Goal: Task Accomplishment & Management: Manage account settings

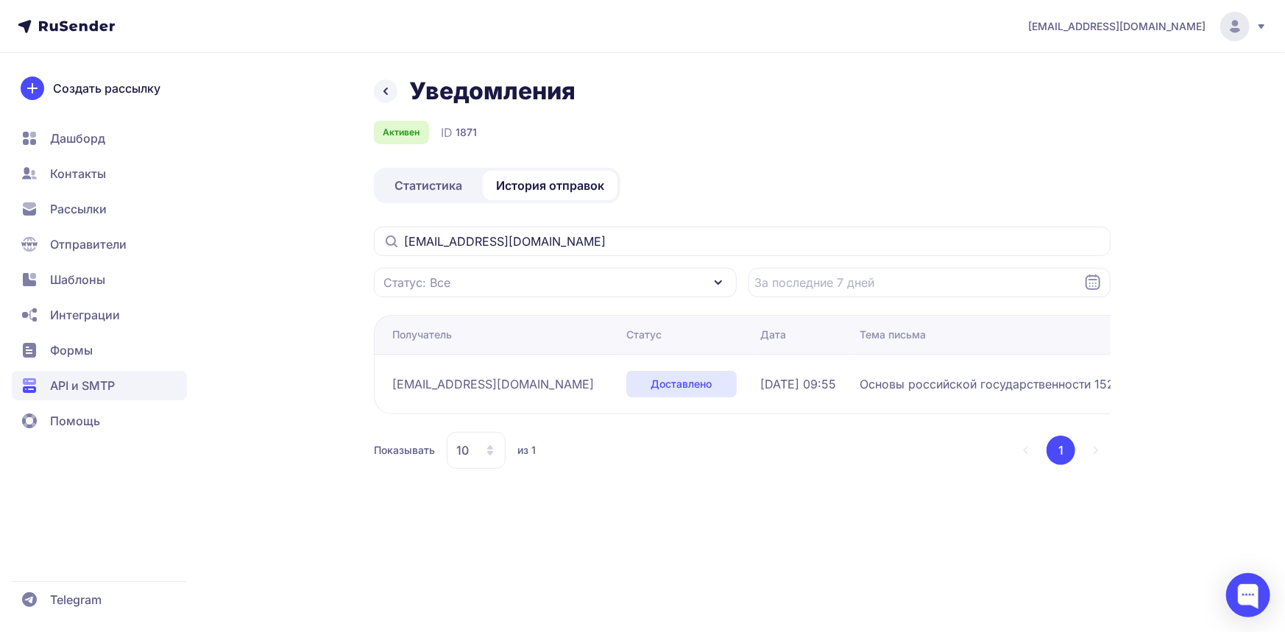
click at [276, 298] on div "Уведомления Активен ID 1871 Статистика История отправок [EMAIL_ADDRESS][DOMAIN_…" at bounding box center [643, 291] width 1060 height 428
click at [1247, 594] on div at bounding box center [1248, 595] width 44 height 44
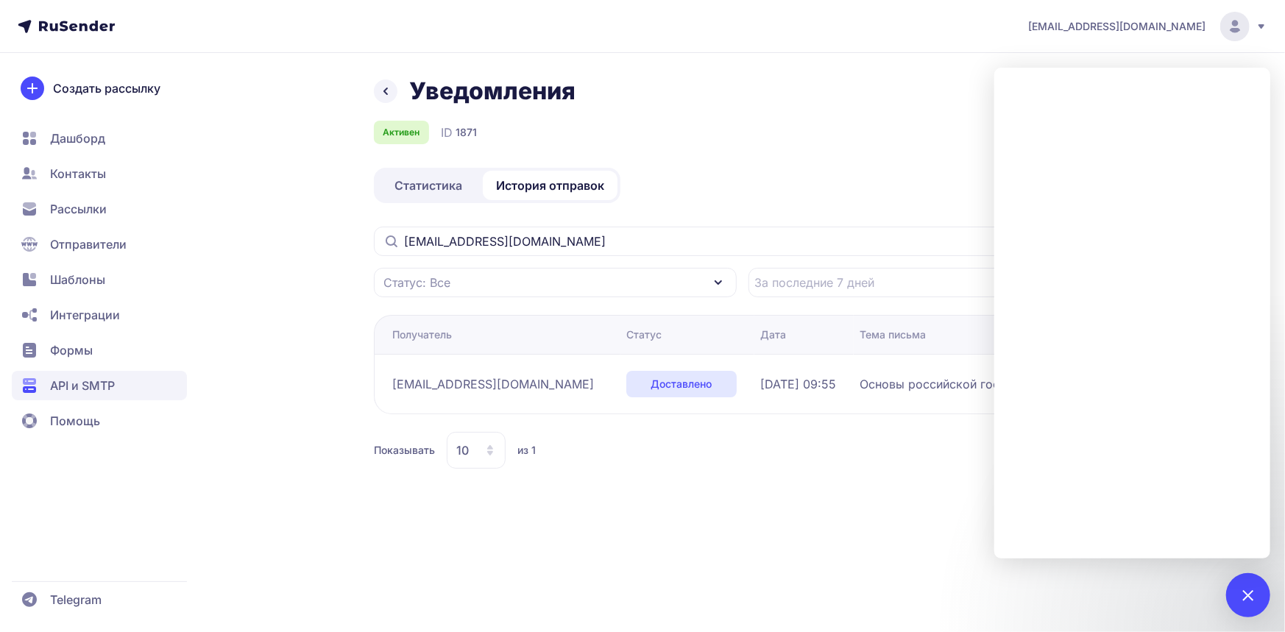
drag, startPoint x: 261, startPoint y: 235, endPoint x: 259, endPoint y: 227, distance: 8.4
click at [261, 231] on div "Уведомления Активен ID 1871 Статистика История отправок [EMAIL_ADDRESS][DOMAIN_…" at bounding box center [643, 291] width 1060 height 428
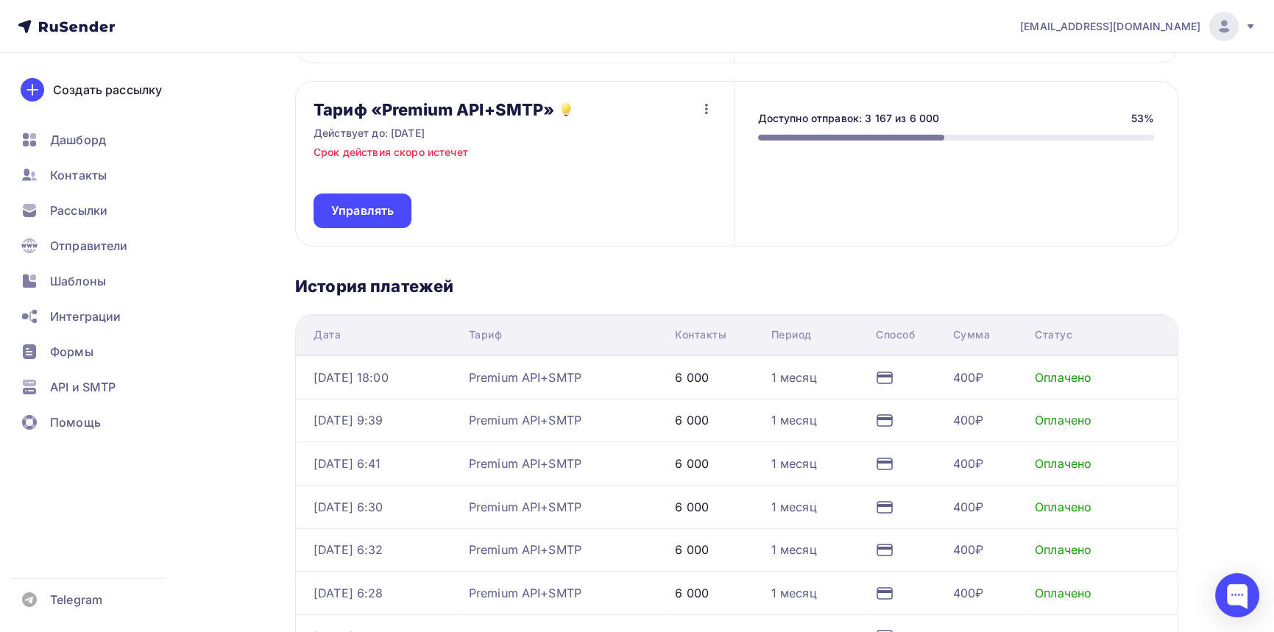
scroll to position [272, 0]
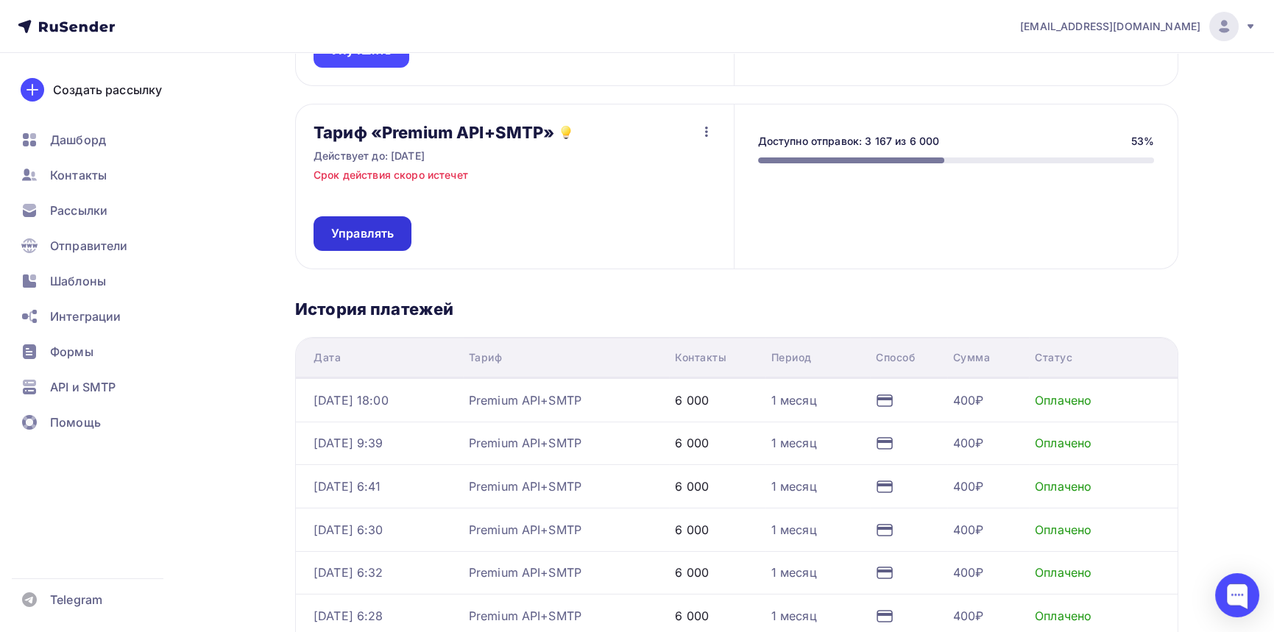
click at [351, 230] on span "Управлять" at bounding box center [362, 233] width 63 height 17
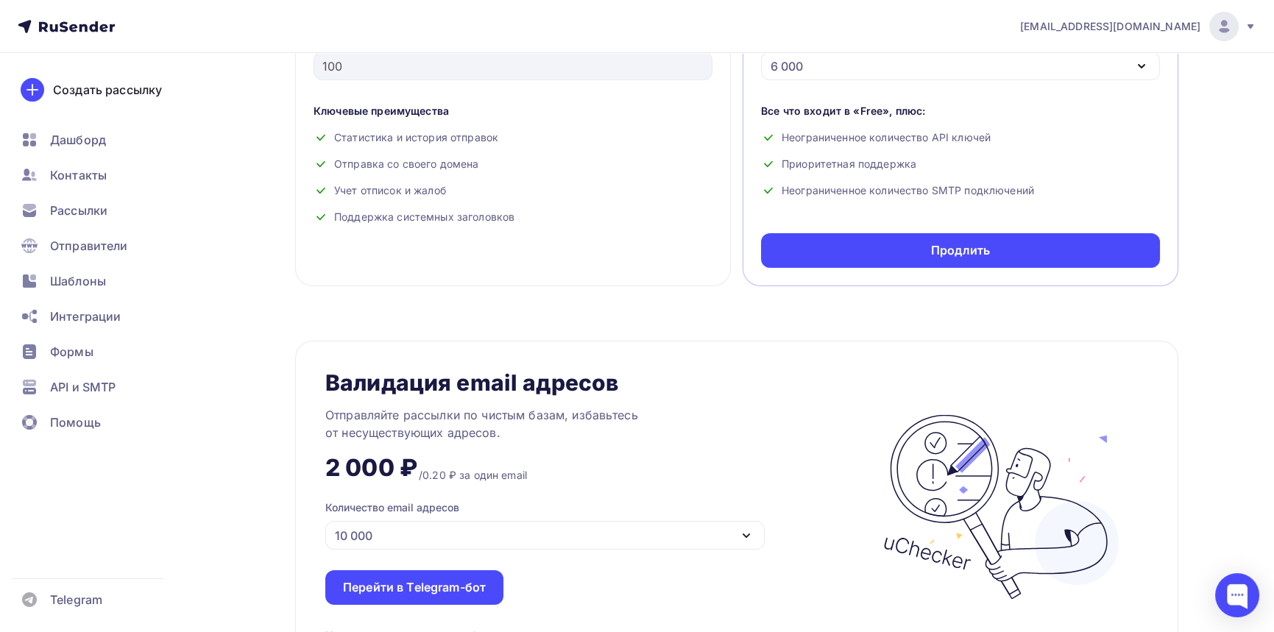
scroll to position [589, 0]
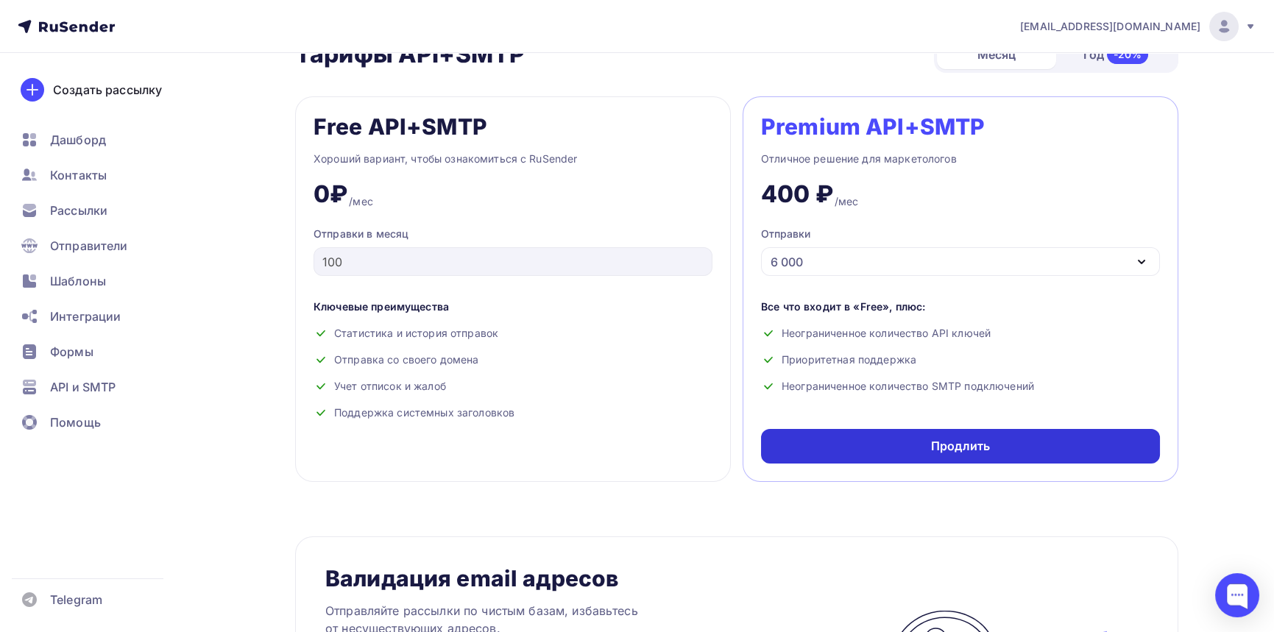
click at [970, 450] on div "Продлить" at bounding box center [960, 446] width 59 height 17
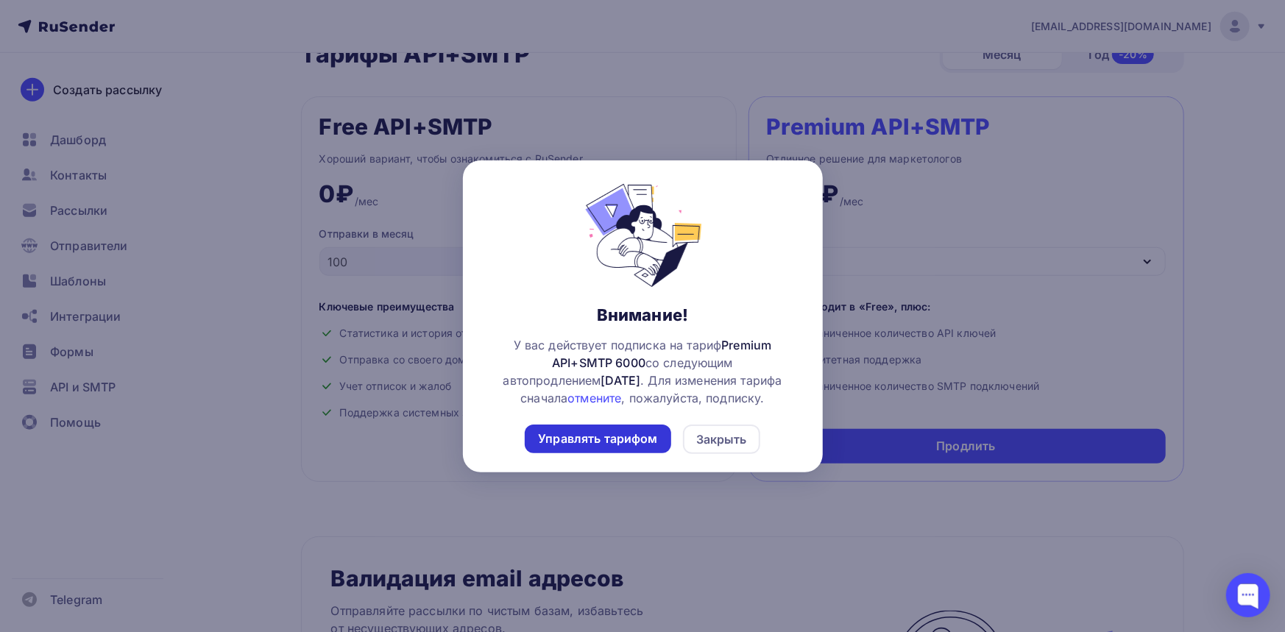
click at [623, 428] on div "Управлять тарифом" at bounding box center [598, 439] width 146 height 29
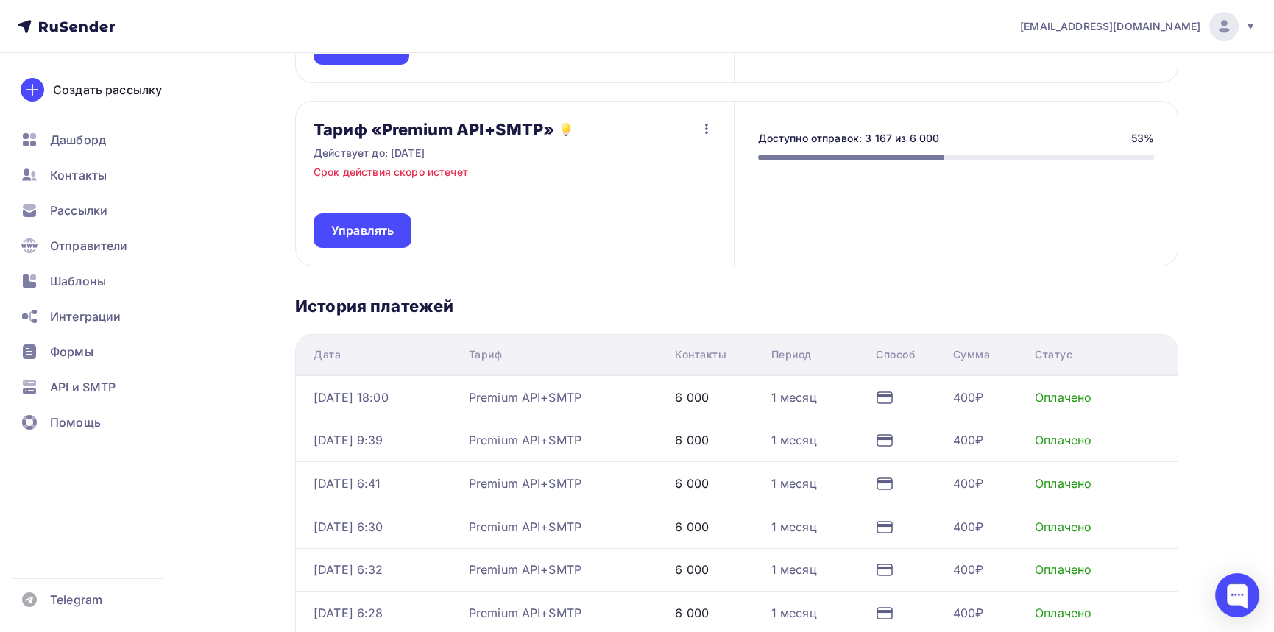
scroll to position [294, 0]
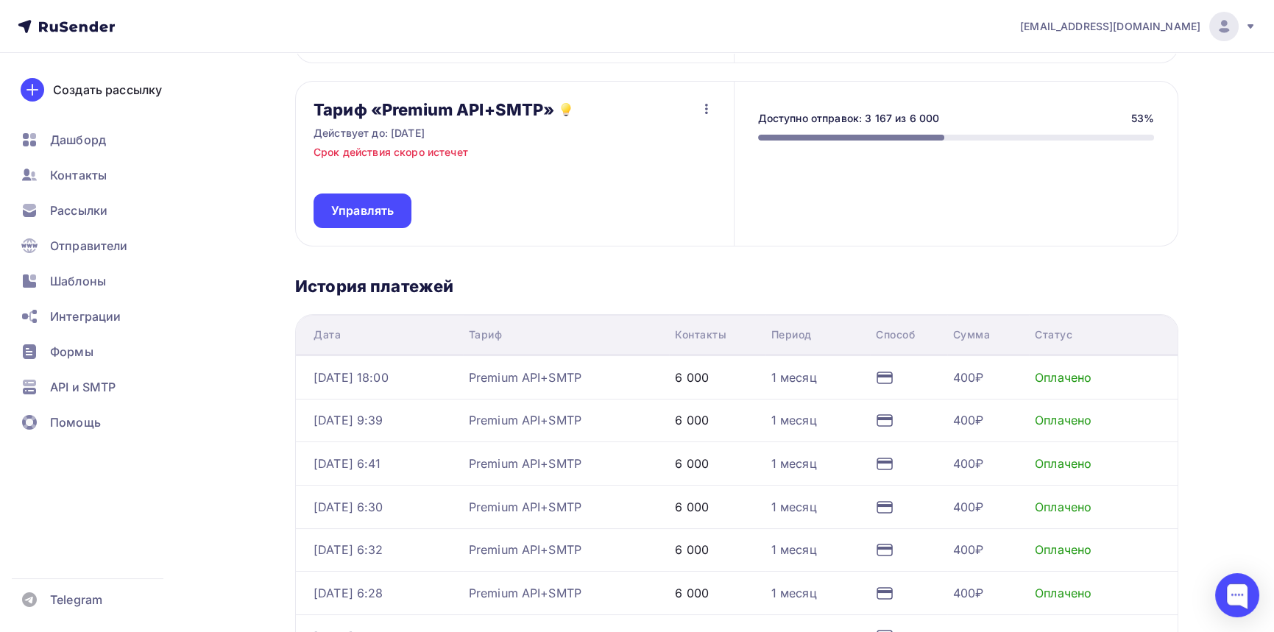
click at [707, 110] on icon "button" at bounding box center [707, 109] width 18 height 18
click at [549, 194] on div "Тариф «Premium API+SMTP» Действует до: 16.09.2025 Срок действия скоро истечет У…" at bounding box center [515, 164] width 438 height 164
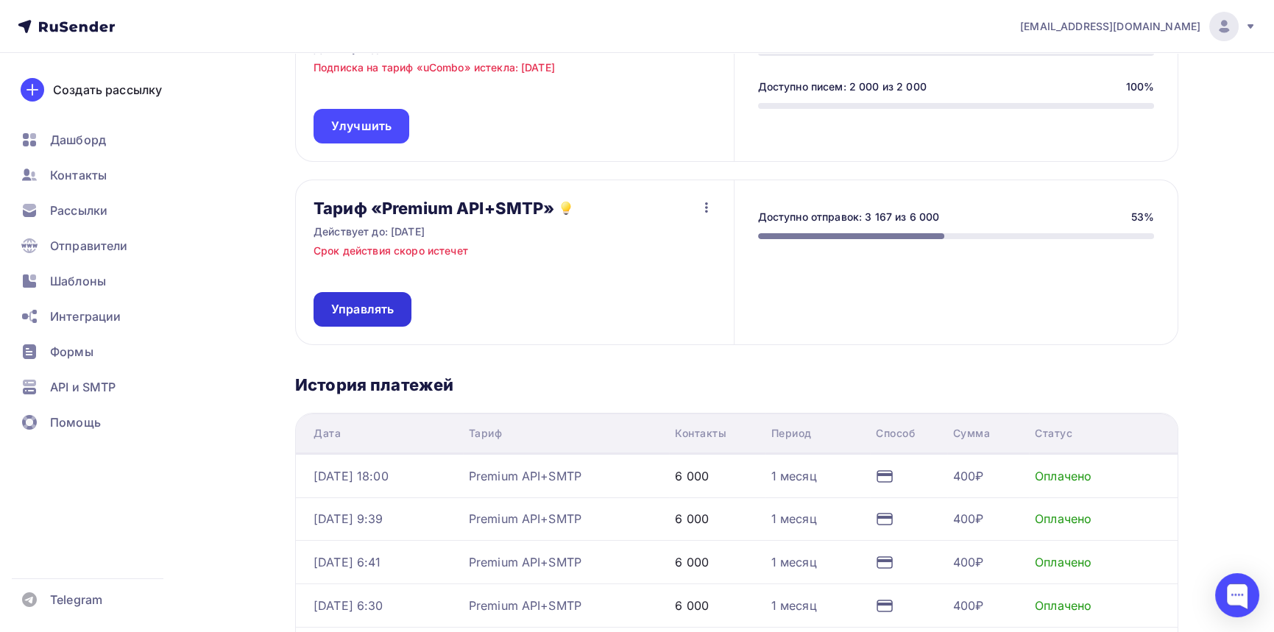
click at [386, 301] on span "Управлять" at bounding box center [362, 309] width 63 height 17
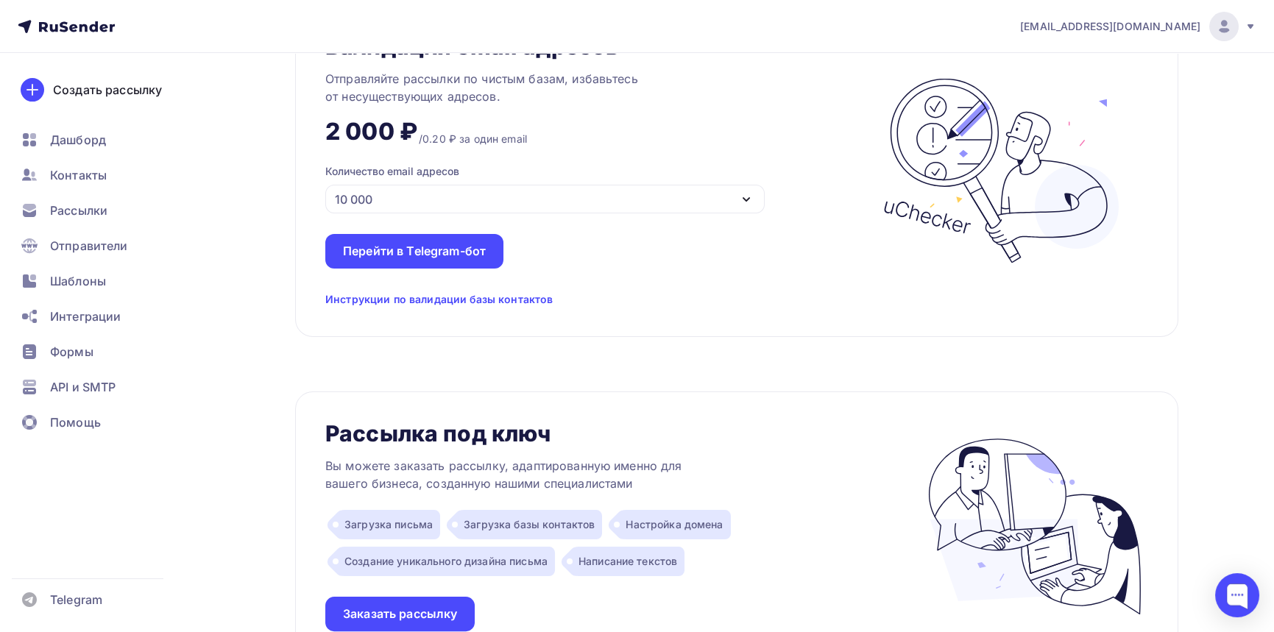
scroll to position [729, 0]
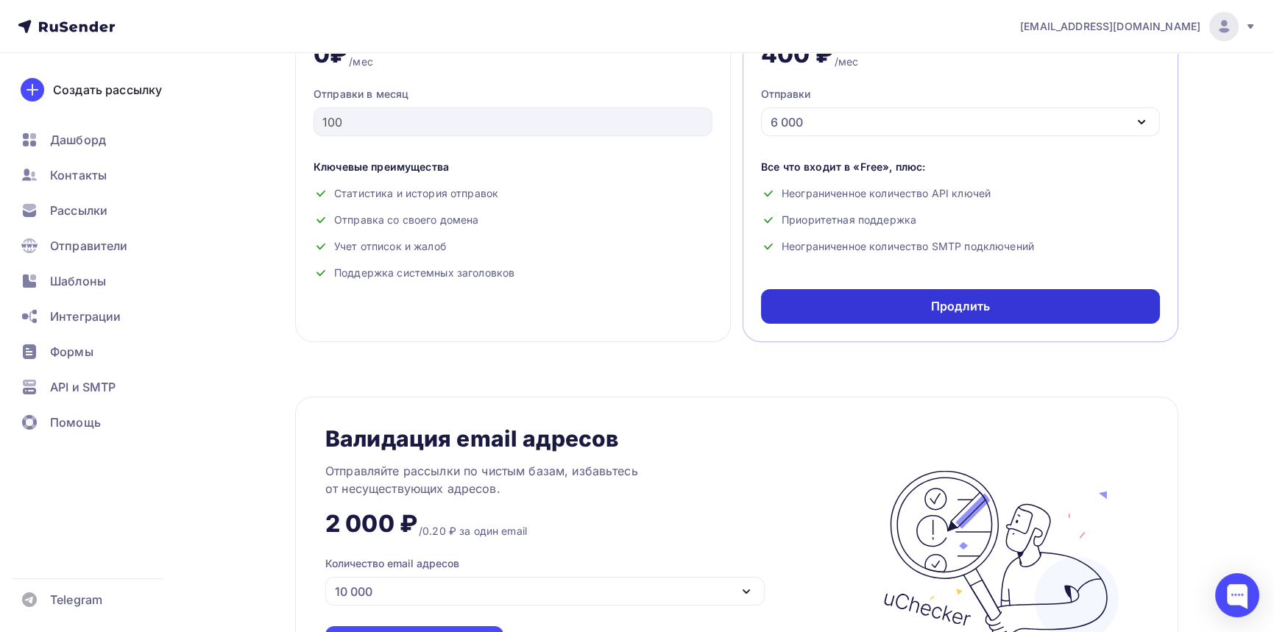
click at [950, 311] on div "Продлить" at bounding box center [960, 306] width 59 height 17
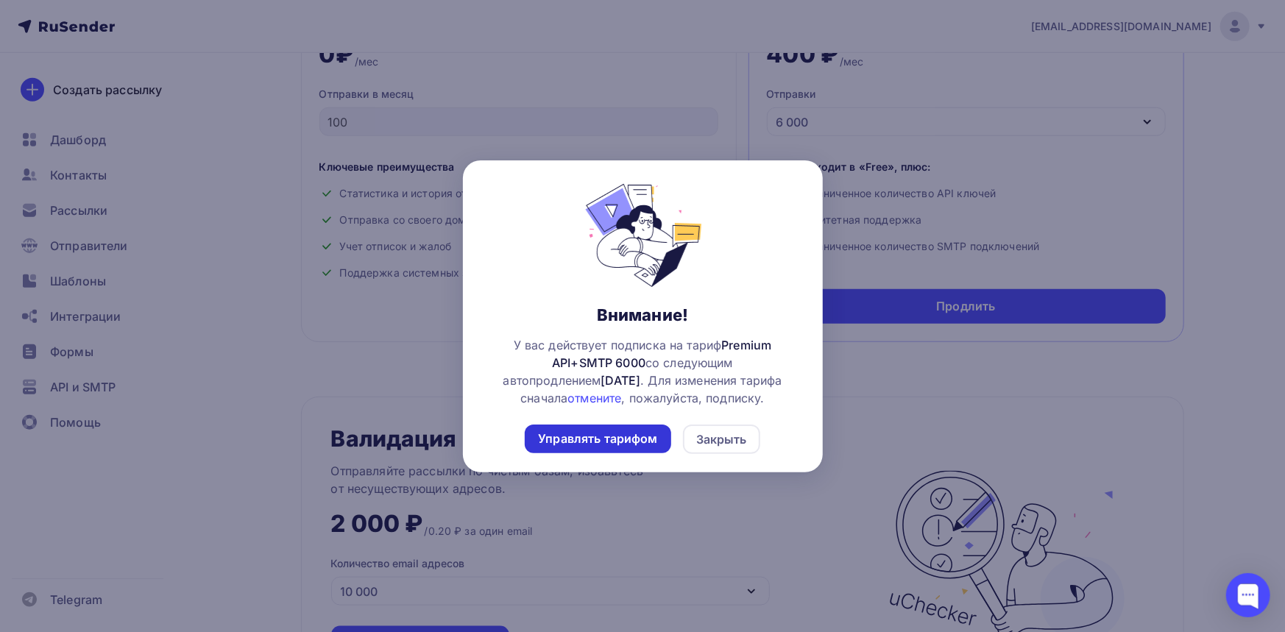
click at [620, 436] on div "Управлять тарифом" at bounding box center [597, 438] width 119 height 17
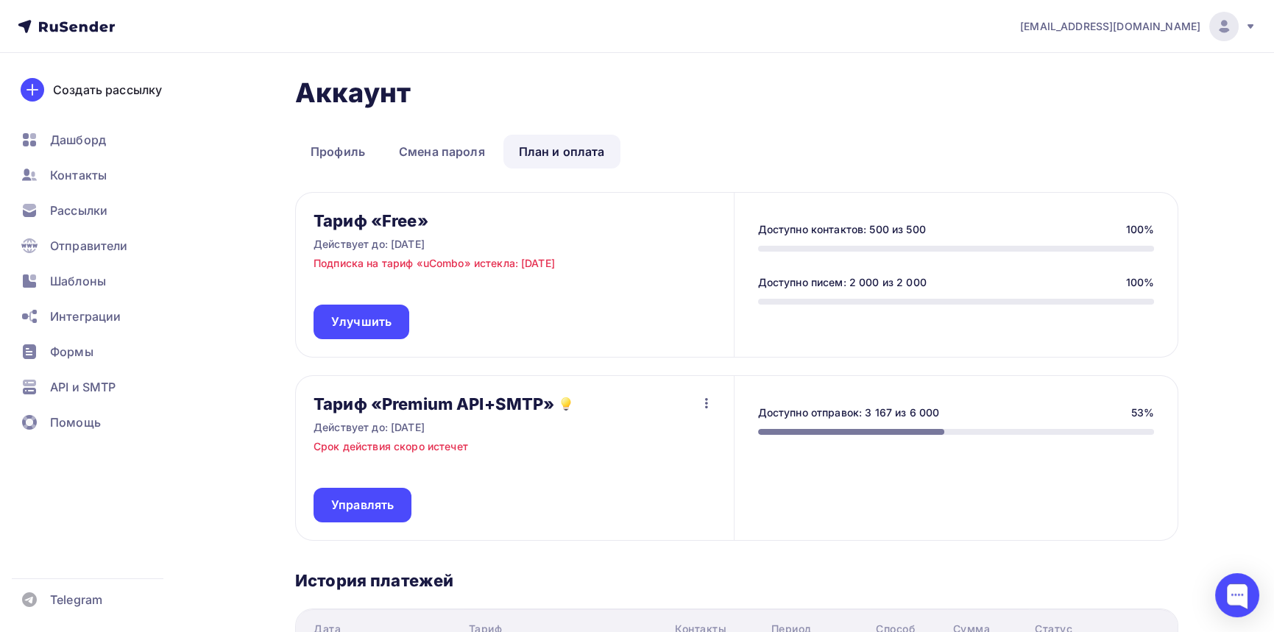
click at [708, 402] on icon "button" at bounding box center [707, 403] width 18 height 18
click at [336, 160] on link "Профиль" at bounding box center [337, 152] width 85 height 34
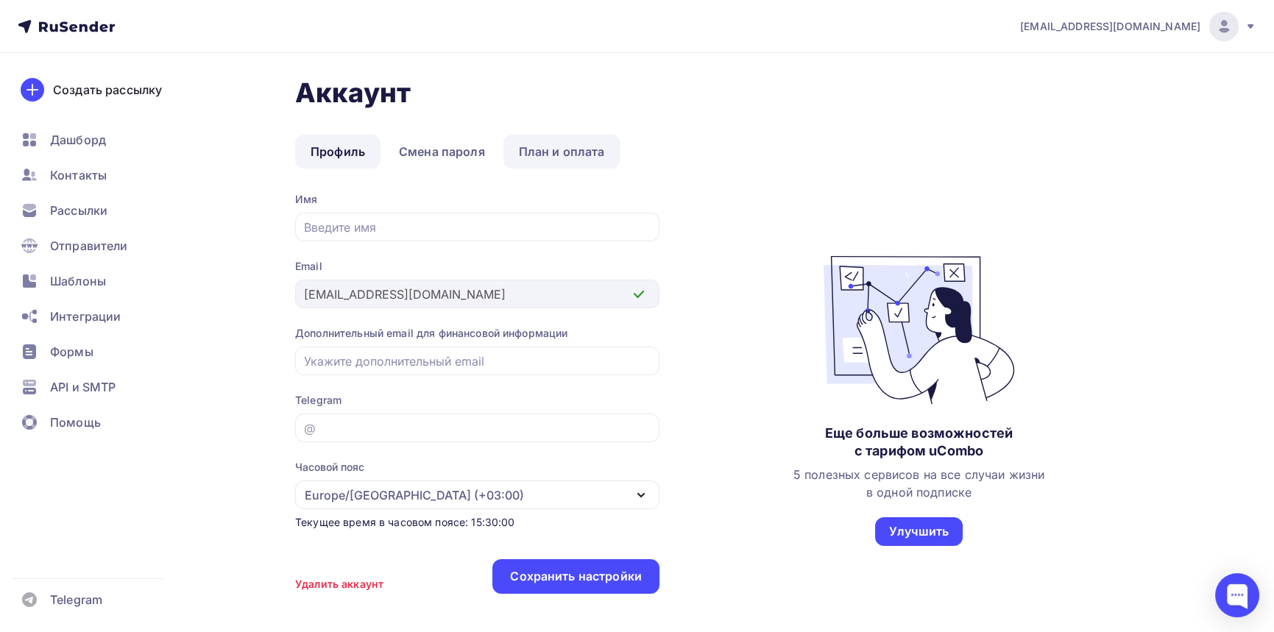
click at [520, 153] on link "План и оплата" at bounding box center [561, 152] width 117 height 34
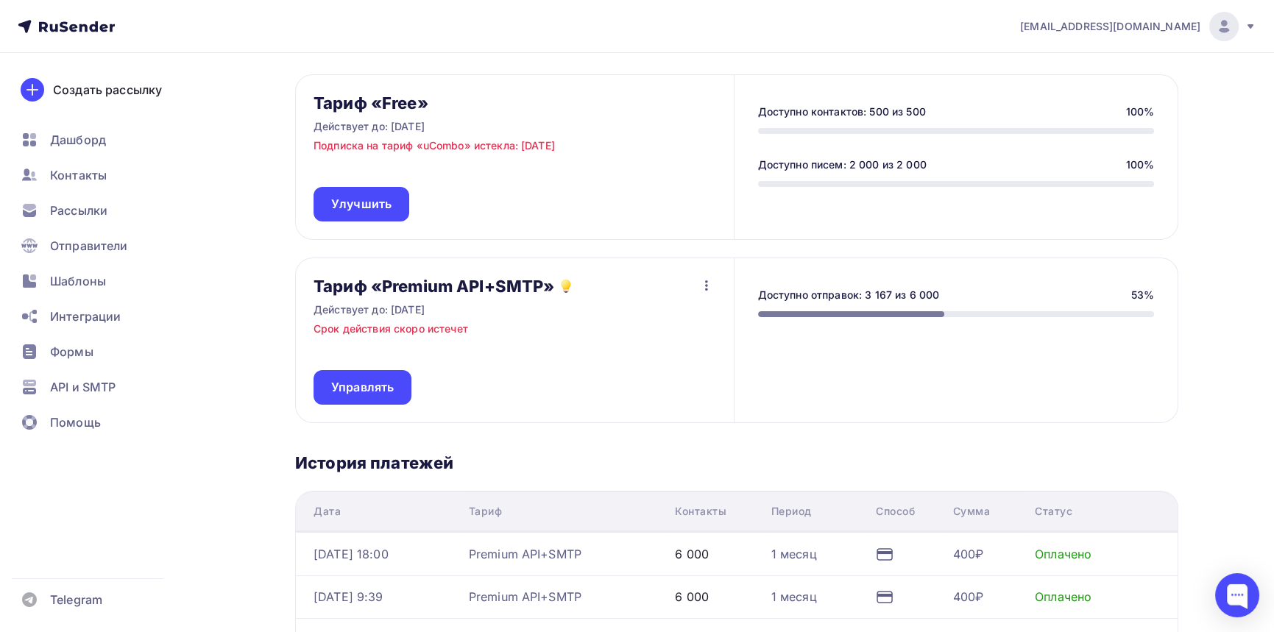
scroll to position [75, 0]
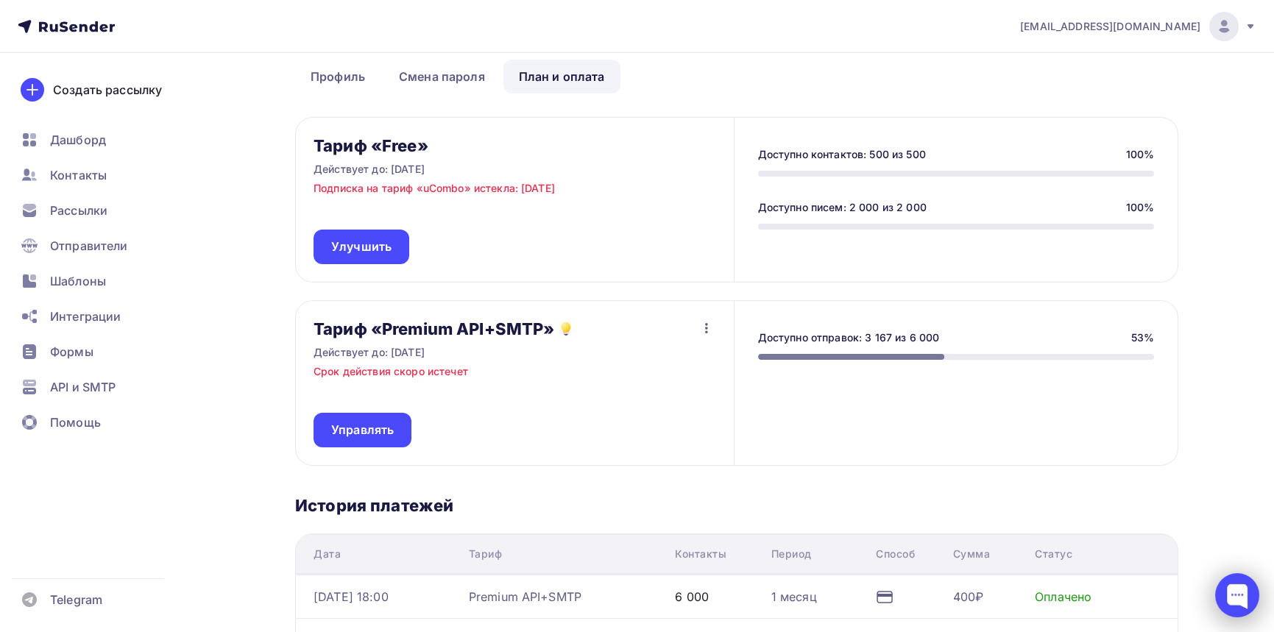
click at [1247, 590] on div at bounding box center [1237, 595] width 44 height 44
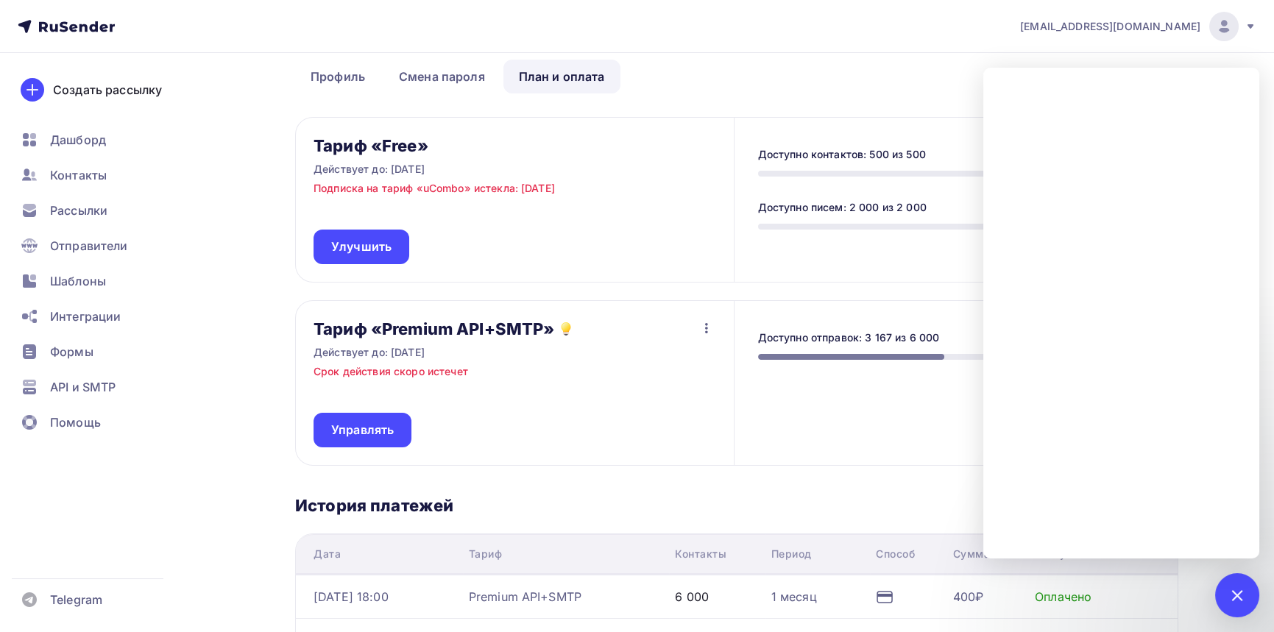
click at [711, 325] on icon "button" at bounding box center [707, 328] width 18 height 18
click at [709, 325] on icon "button" at bounding box center [707, 328] width 18 height 18
click at [375, 433] on span "Управлять" at bounding box center [362, 430] width 63 height 17
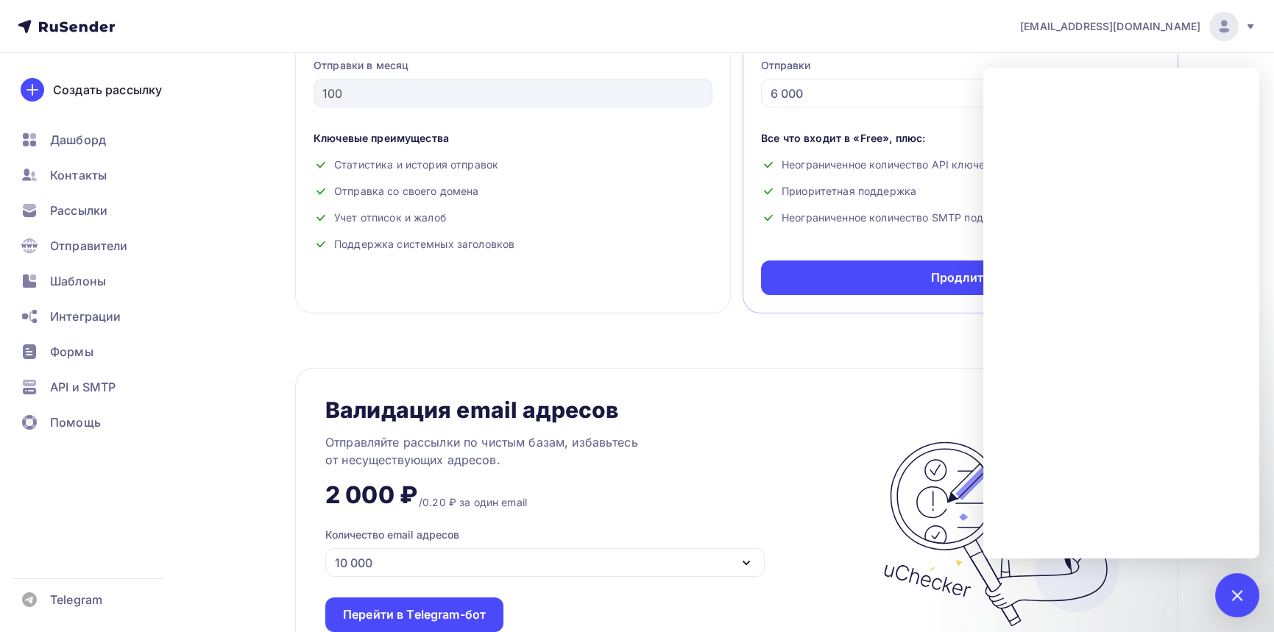
scroll to position [687, 0]
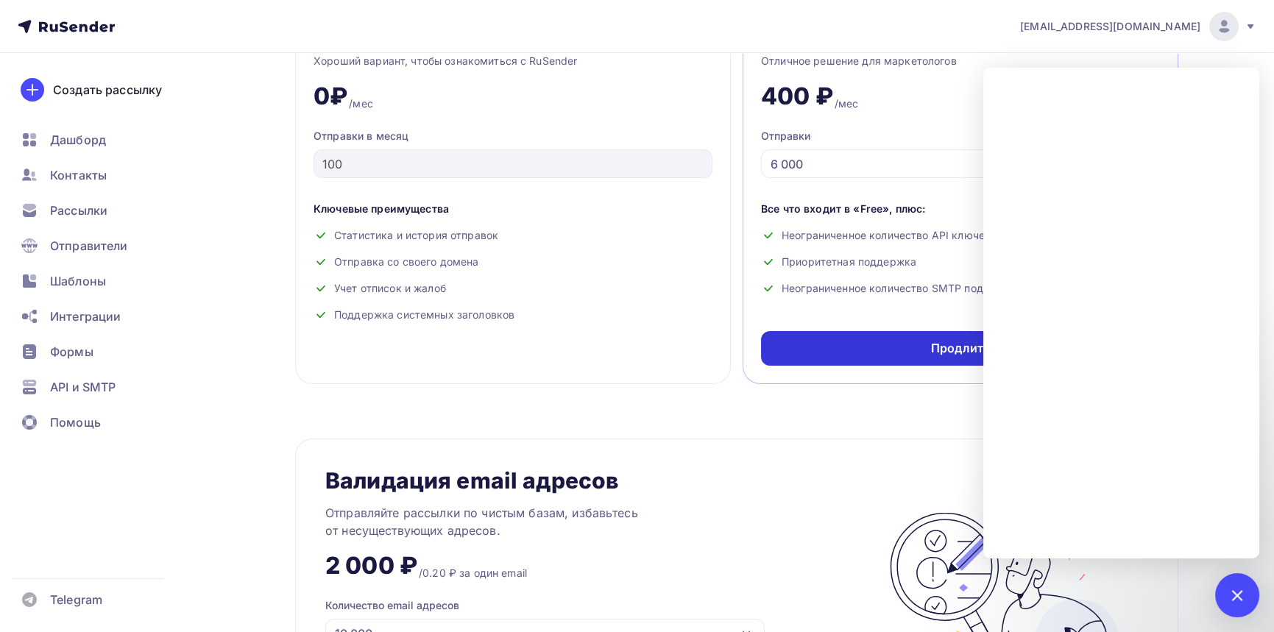
click at [833, 349] on div "Продлить" at bounding box center [960, 348] width 399 height 35
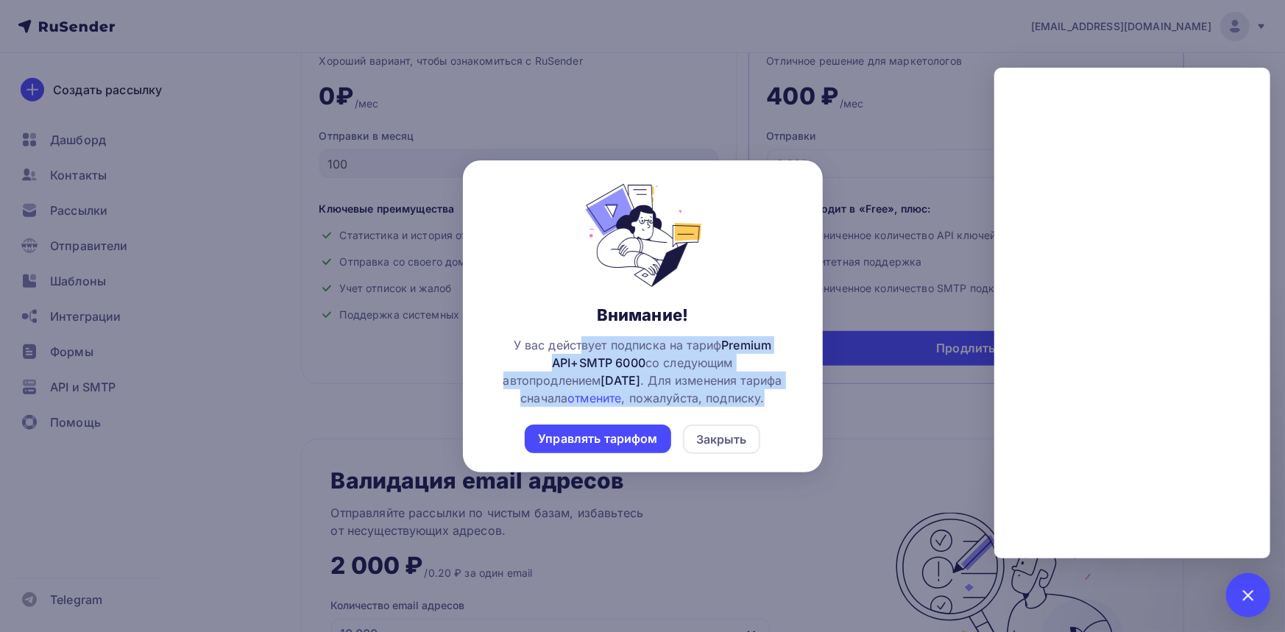
drag, startPoint x: 511, startPoint y: 344, endPoint x: 746, endPoint y: 402, distance: 242.6
click at [746, 402] on span "У вас действует подписка на тариф Premium API+SMTP 6000 со следующим автопродле…" at bounding box center [642, 371] width 313 height 71
copy span "У вас действует подписка на тариф Premium API+SMTP 6000 со следующим автопродле…"
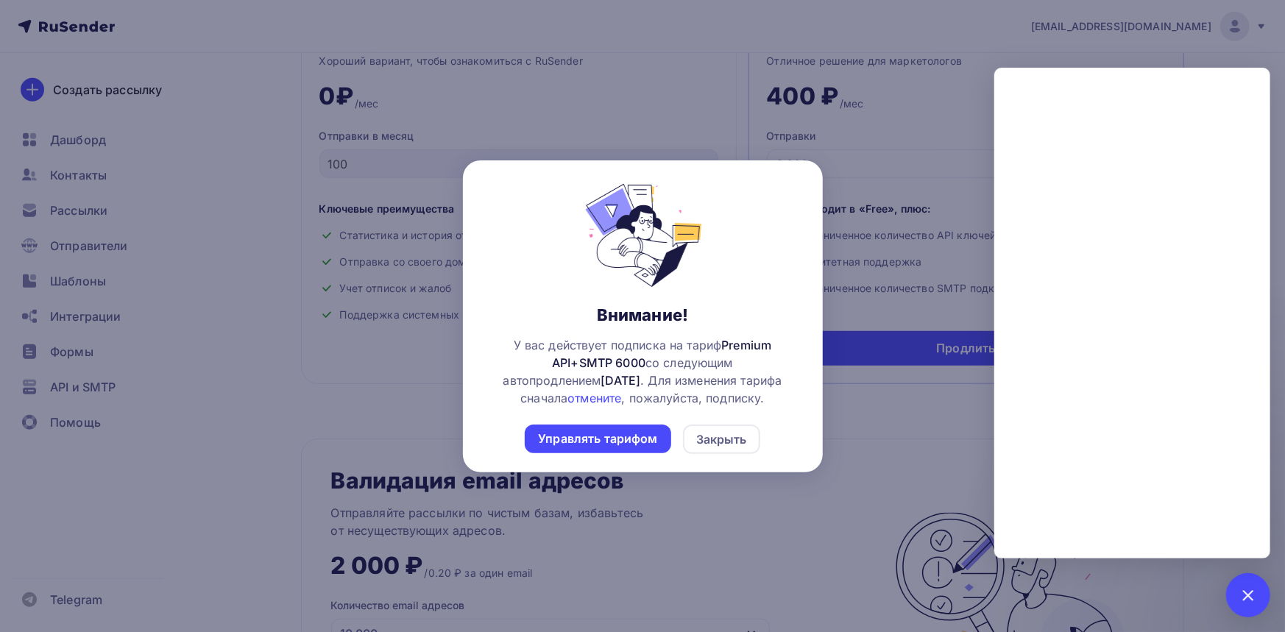
drag, startPoint x: 720, startPoint y: 436, endPoint x: 780, endPoint y: 439, distance: 59.7
click at [720, 437] on div "Закрыть" at bounding box center [721, 439] width 51 height 18
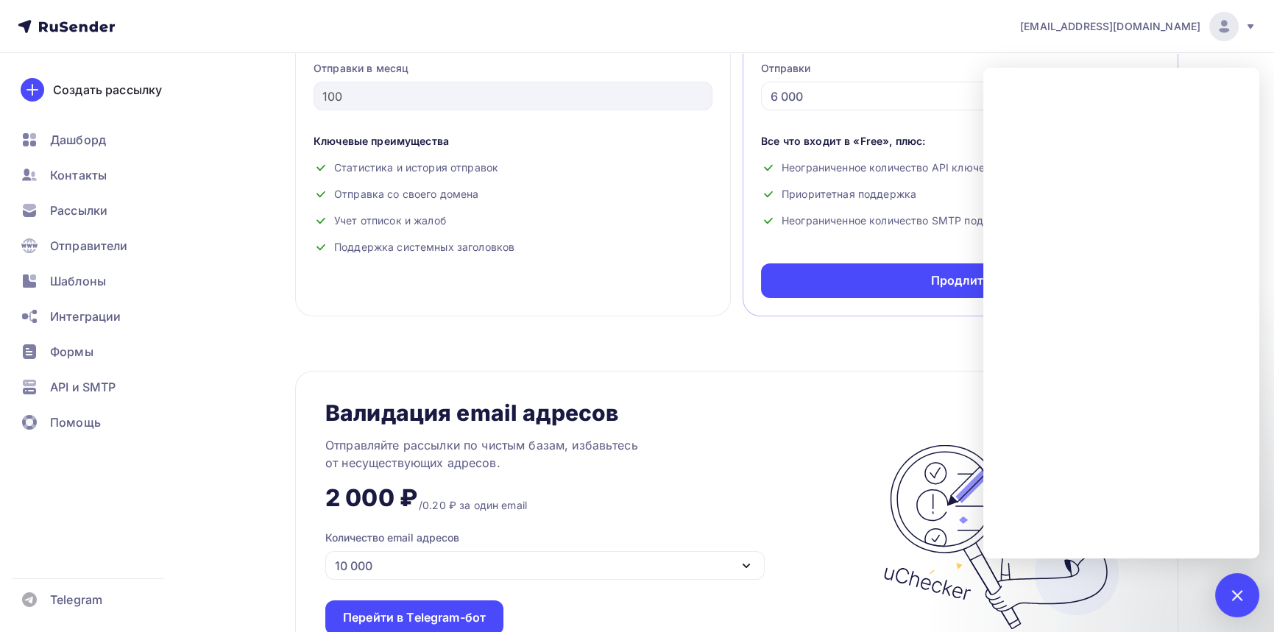
scroll to position [784, 0]
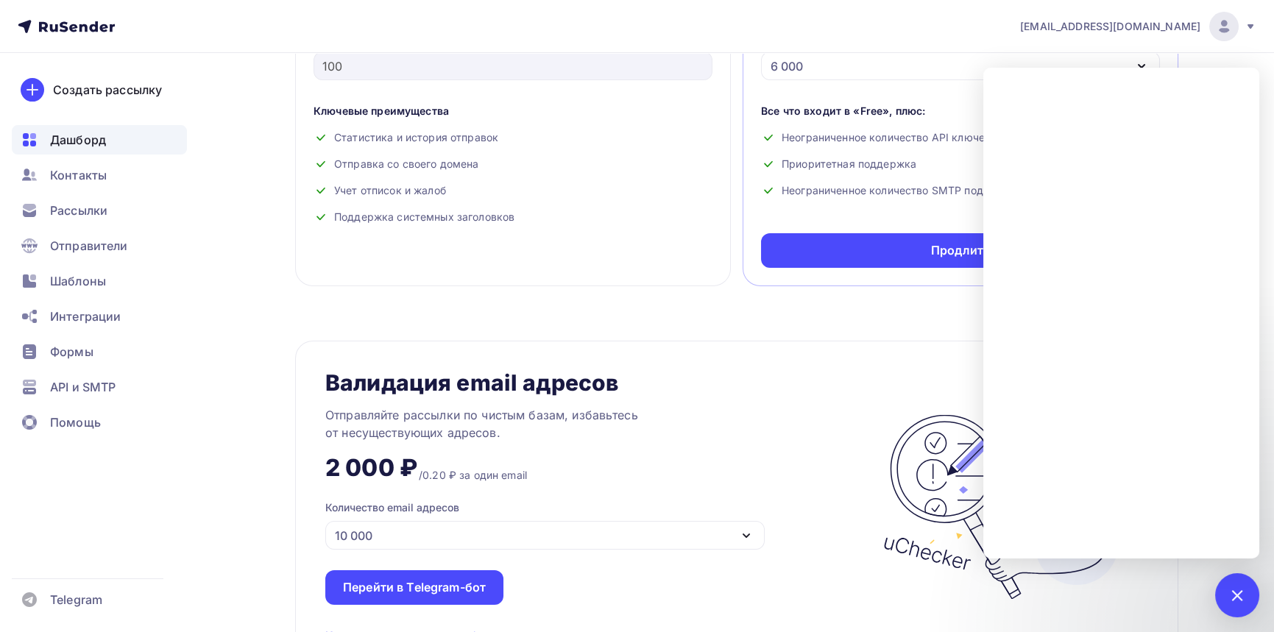
click at [58, 130] on div "Дашборд" at bounding box center [99, 139] width 175 height 29
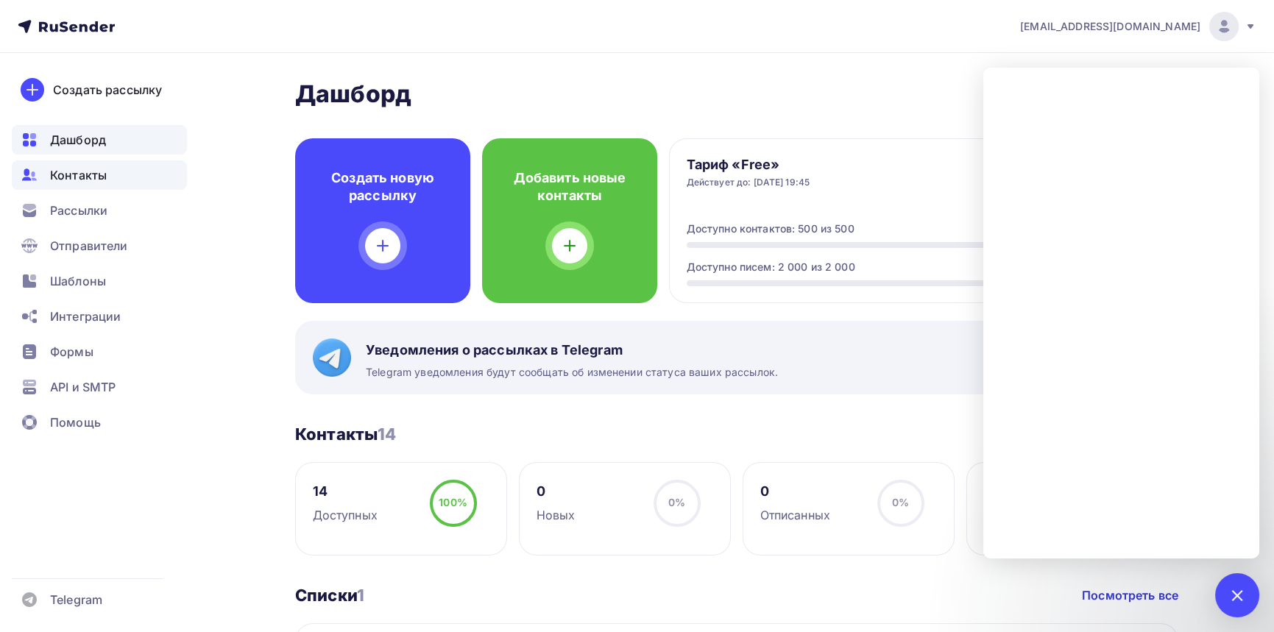
click at [63, 177] on span "Контакты" at bounding box center [78, 175] width 57 height 18
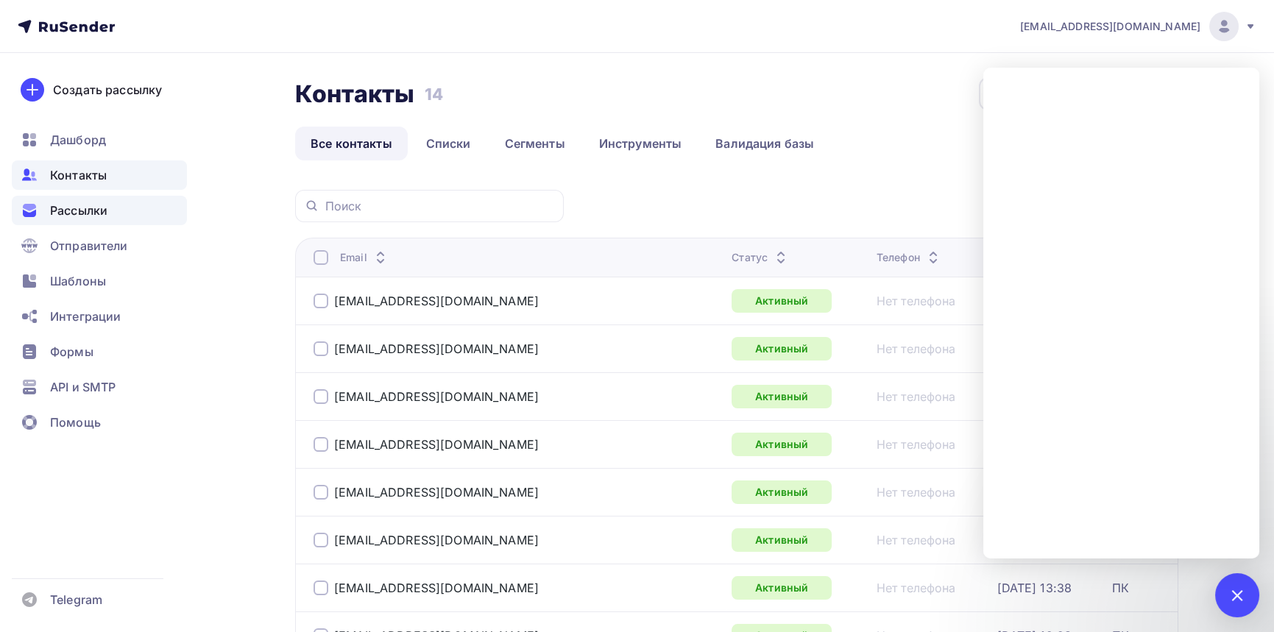
click at [85, 213] on span "Рассылки" at bounding box center [78, 211] width 57 height 18
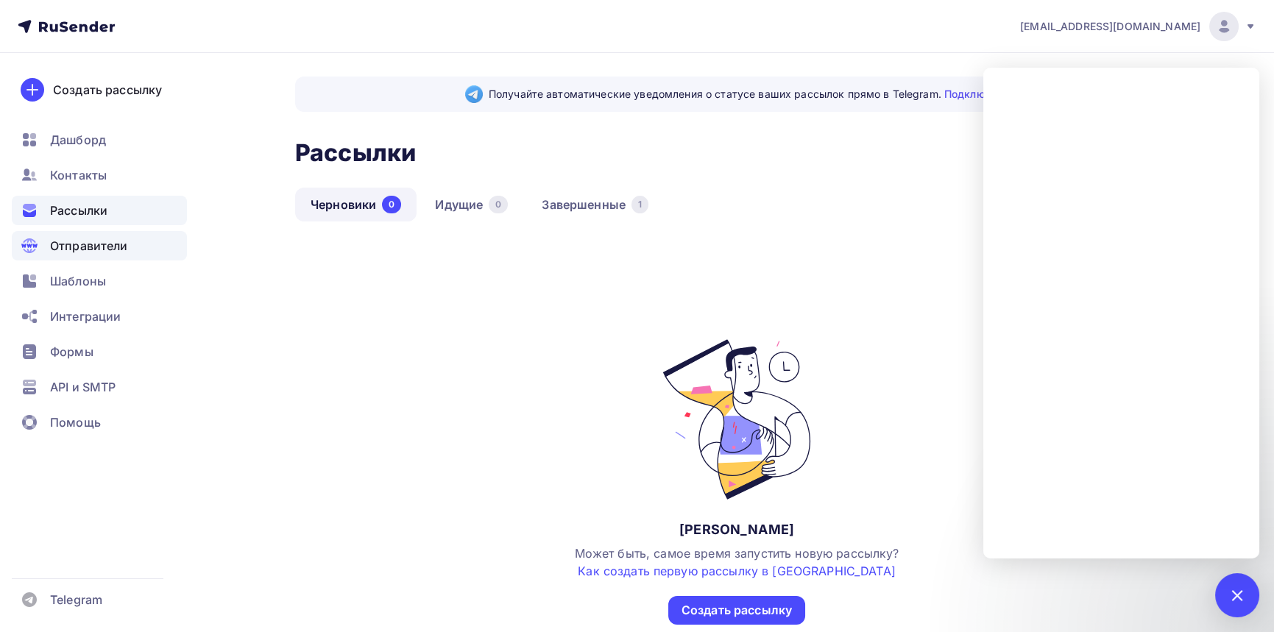
click at [103, 245] on span "Отправители" at bounding box center [89, 246] width 78 height 18
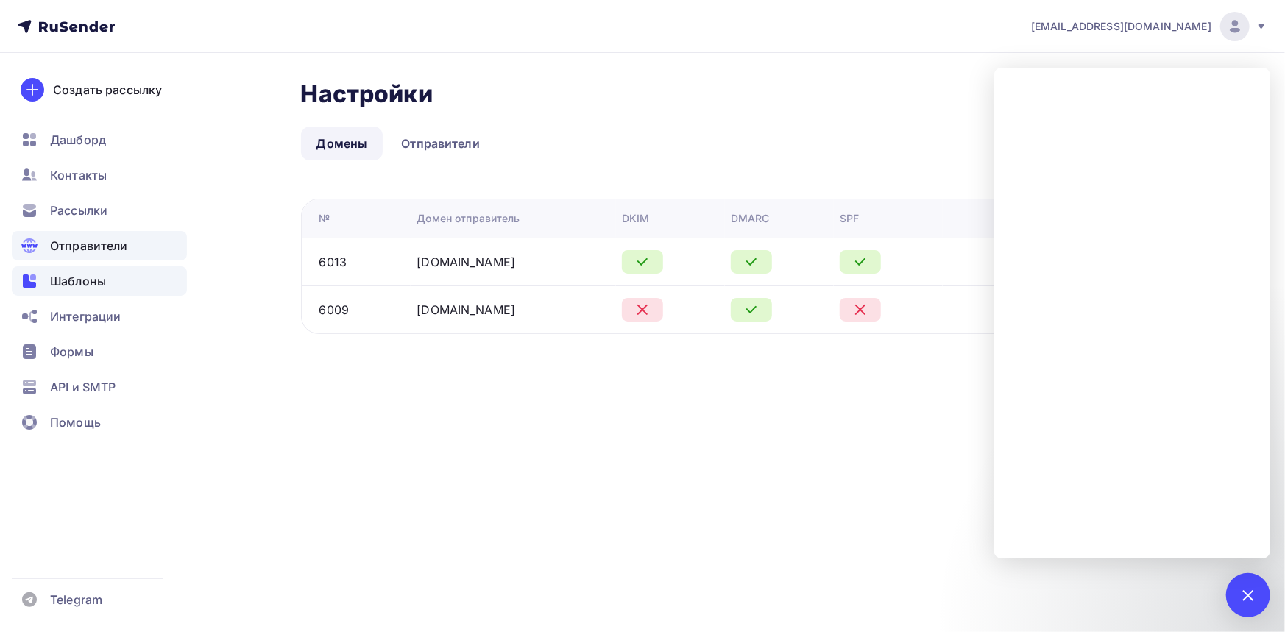
click at [91, 279] on span "Шаблоны" at bounding box center [78, 281] width 56 height 18
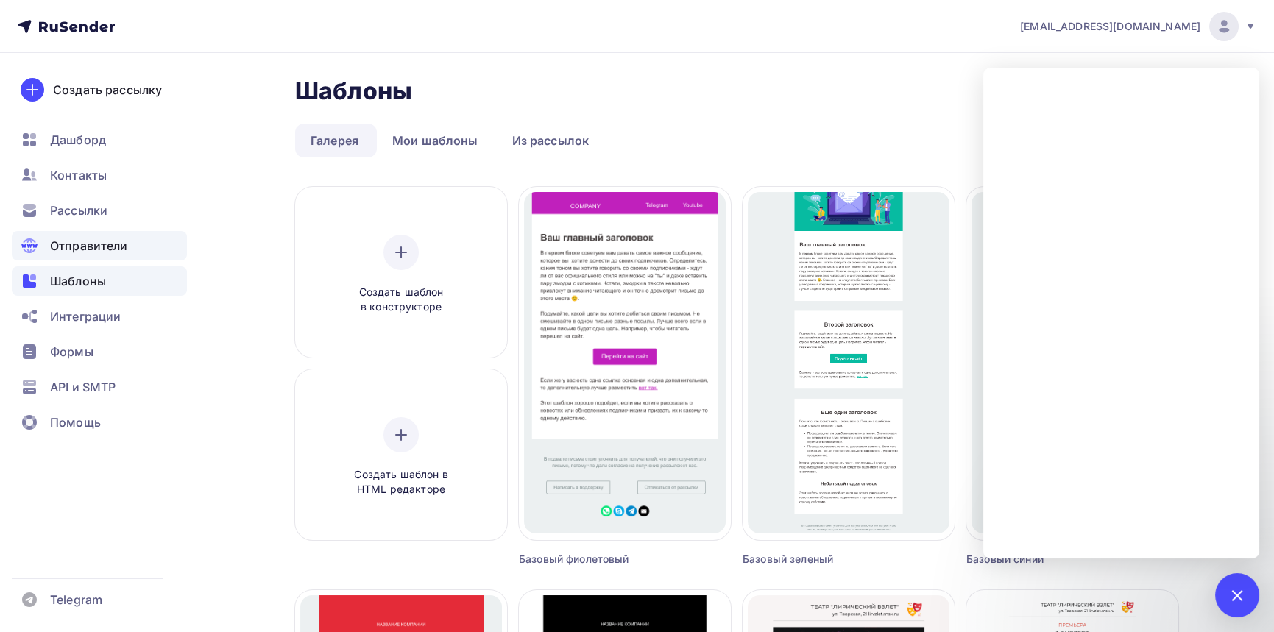
click at [91, 249] on span "Отправители" at bounding box center [89, 246] width 78 height 18
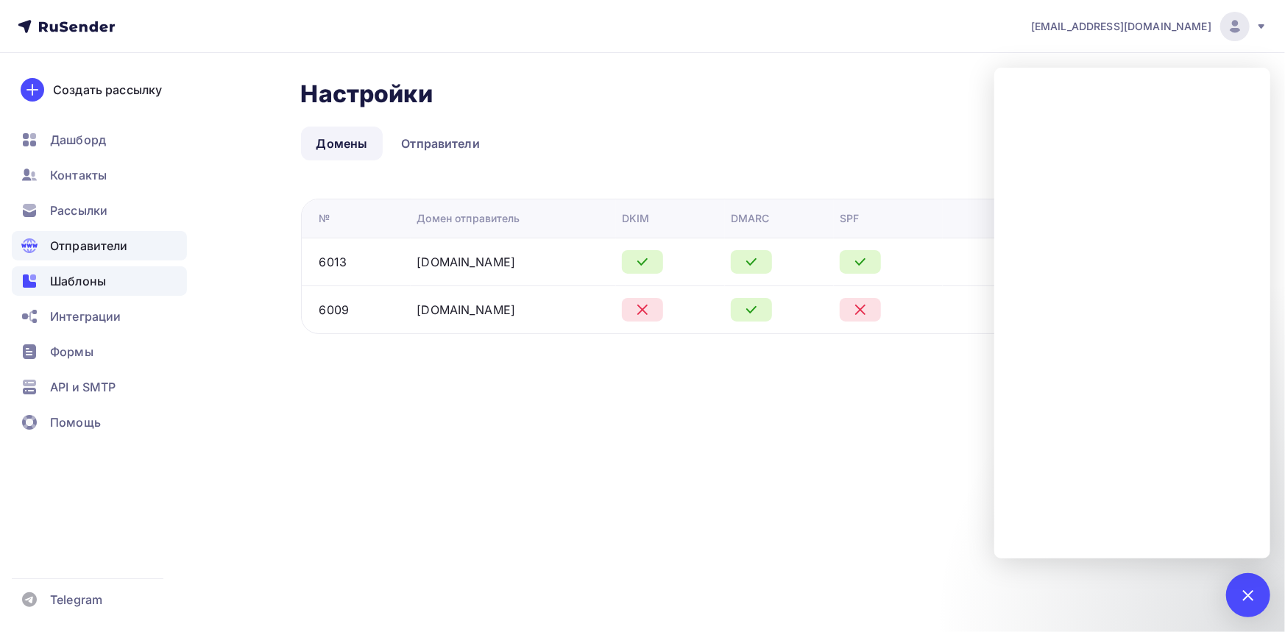
click at [82, 272] on span "Шаблоны" at bounding box center [78, 281] width 56 height 18
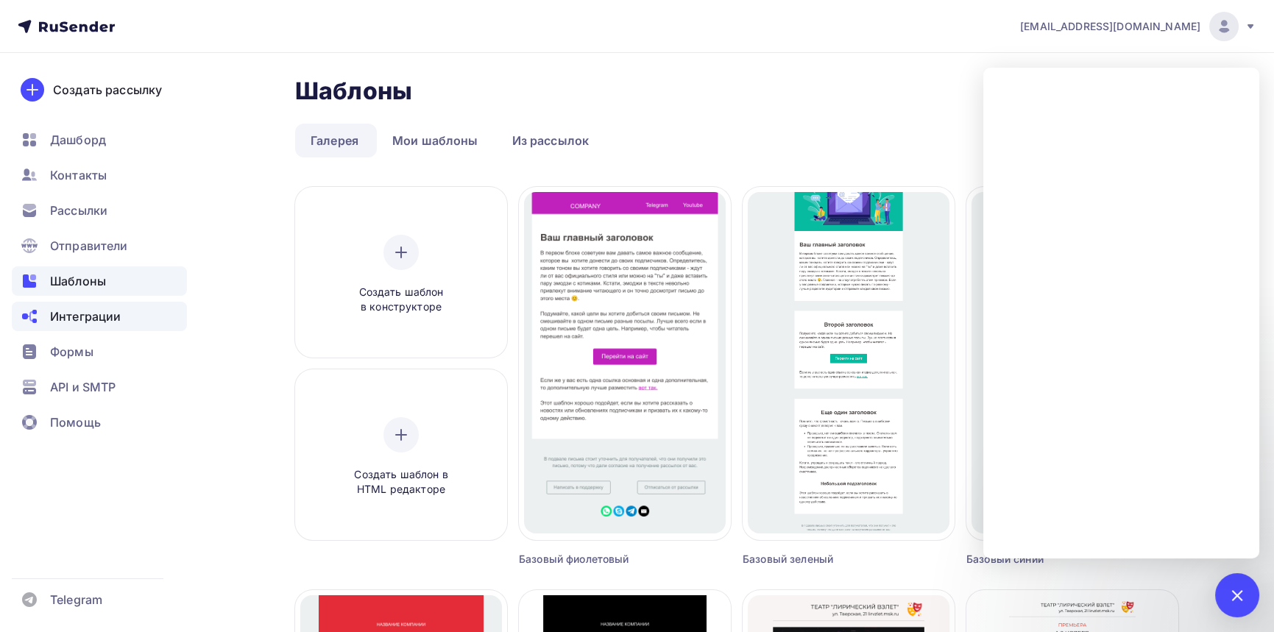
click at [82, 313] on span "Интеграции" at bounding box center [85, 317] width 71 height 18
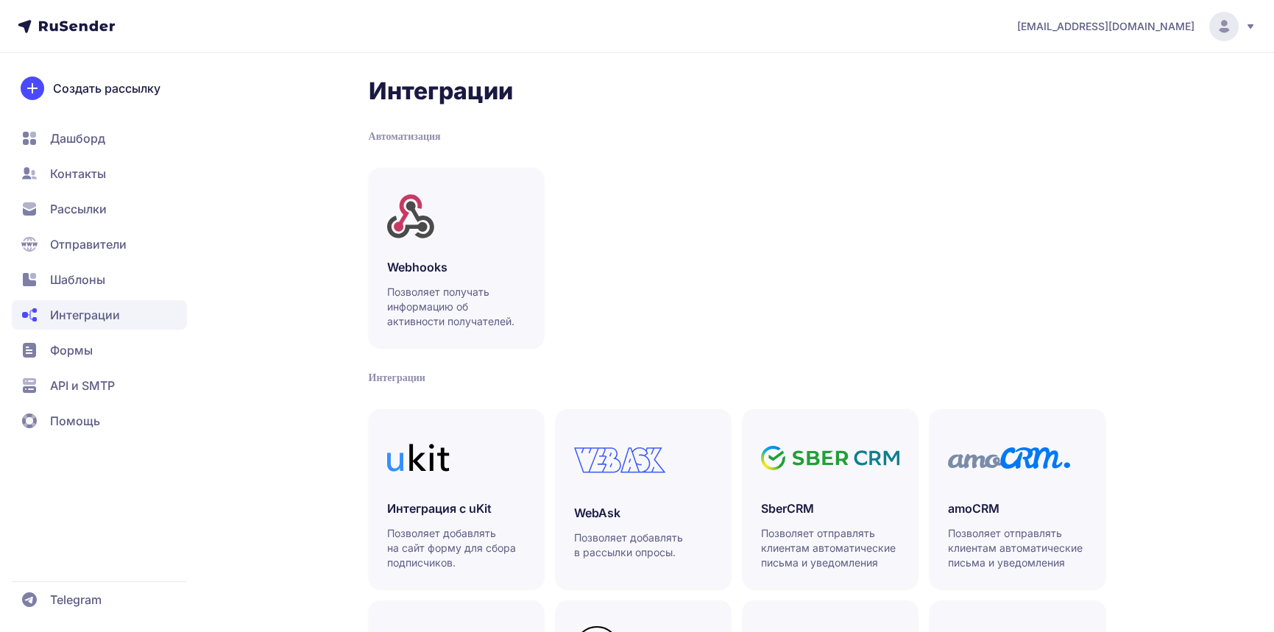
click at [77, 350] on span "Формы" at bounding box center [71, 350] width 43 height 18
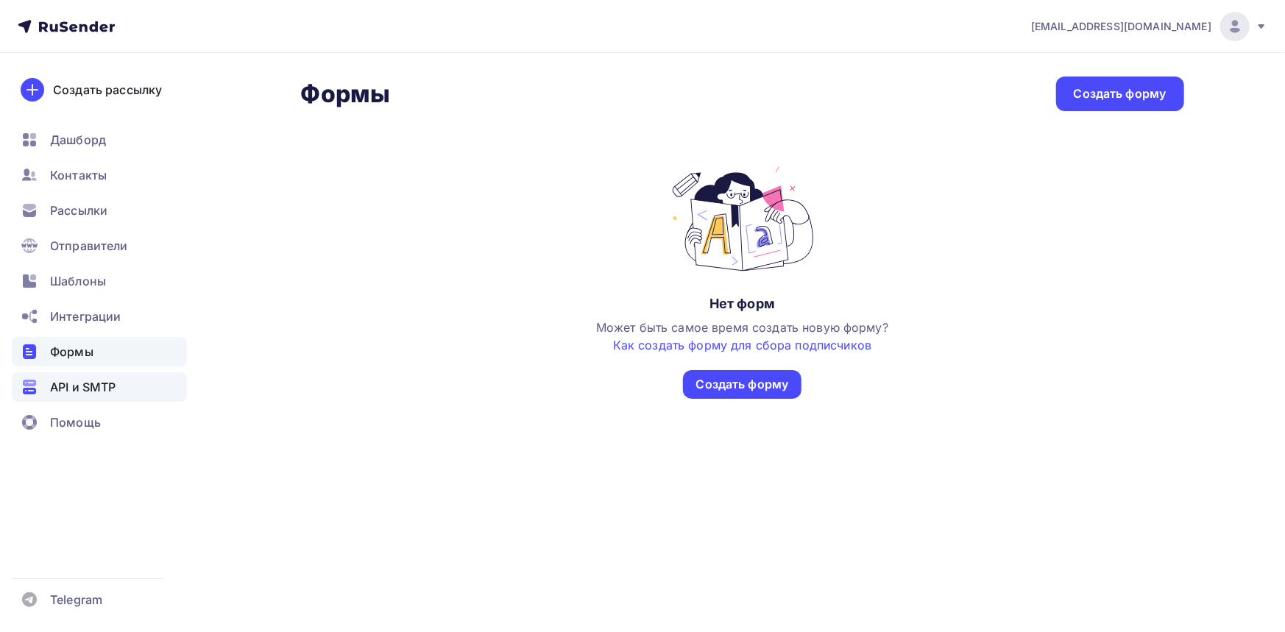
click at [83, 385] on span "API и SMTP" at bounding box center [82, 387] width 65 height 18
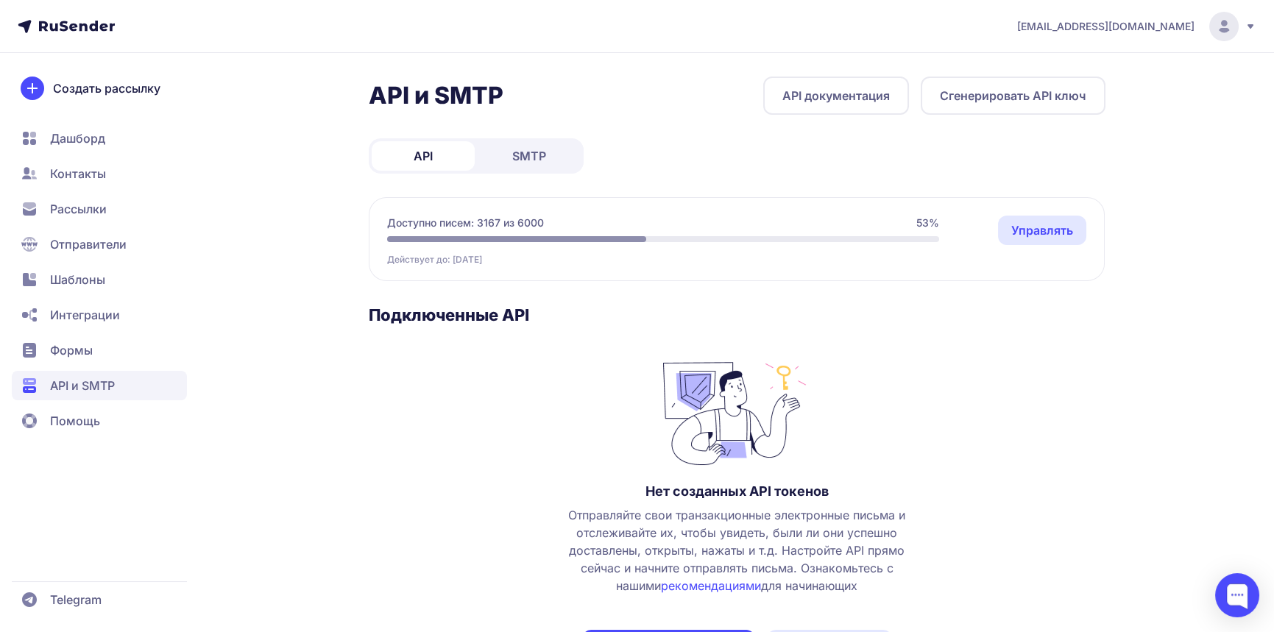
click at [1249, 29] on icon at bounding box center [1250, 27] width 12 height 12
click at [1100, 72] on link "Аккаунт" at bounding box center [1123, 71] width 247 height 29
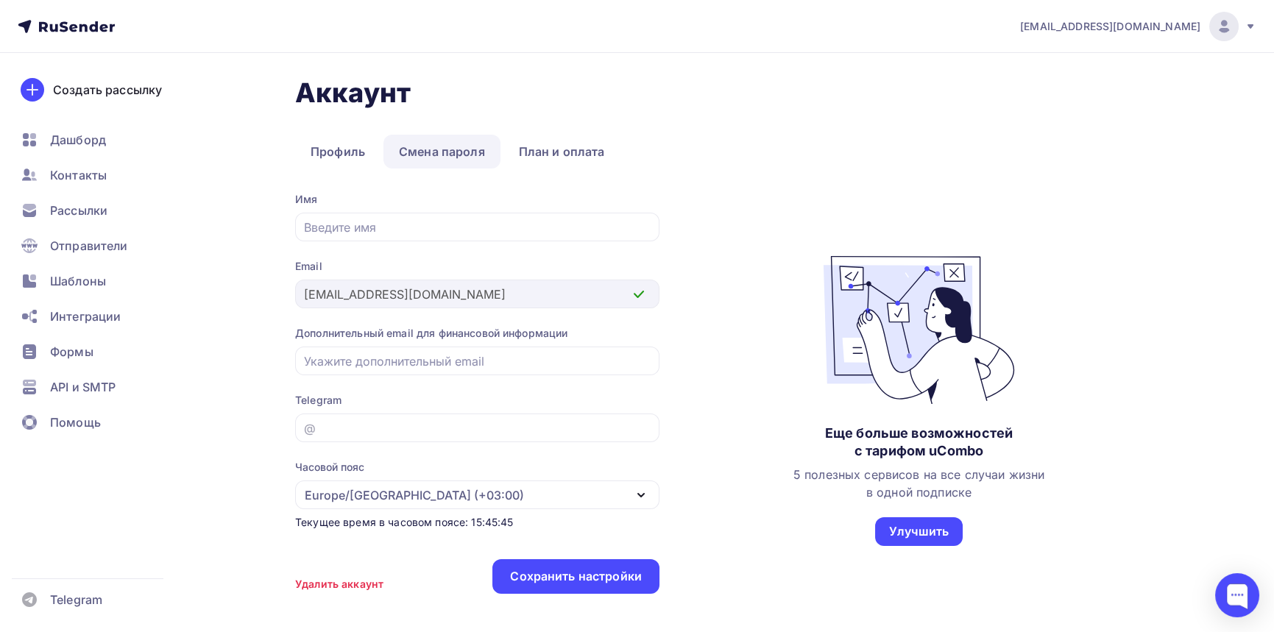
click at [433, 149] on link "Смена пароля" at bounding box center [441, 152] width 117 height 34
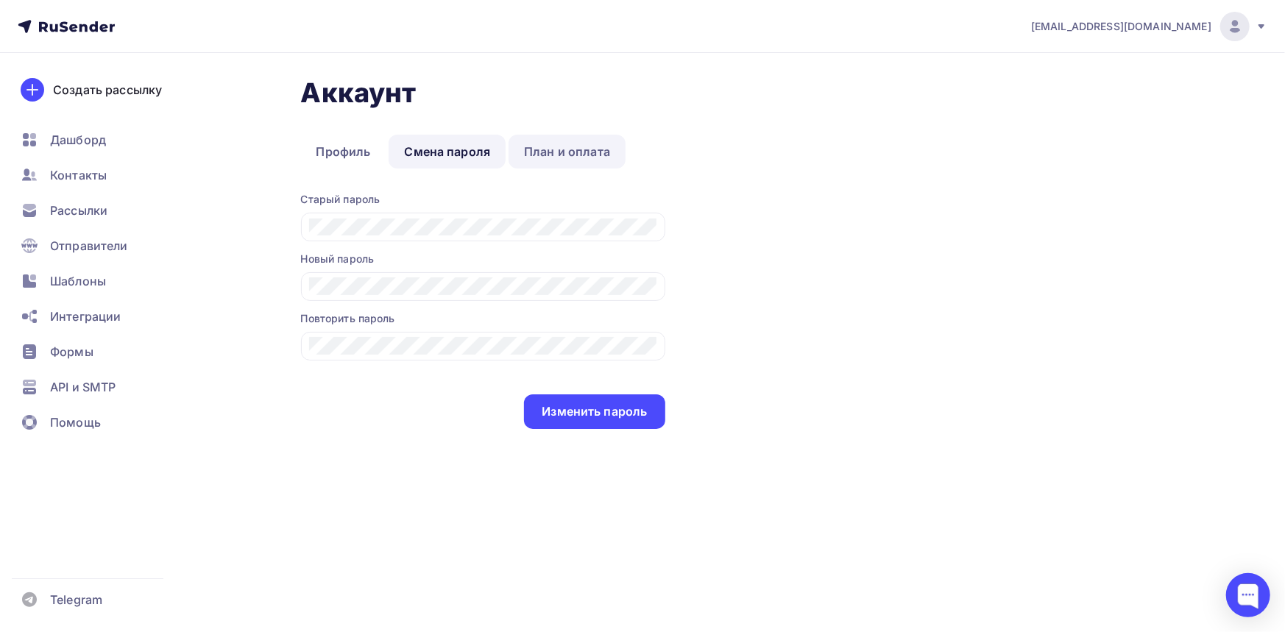
click at [539, 149] on link "План и оплата" at bounding box center [566, 152] width 117 height 34
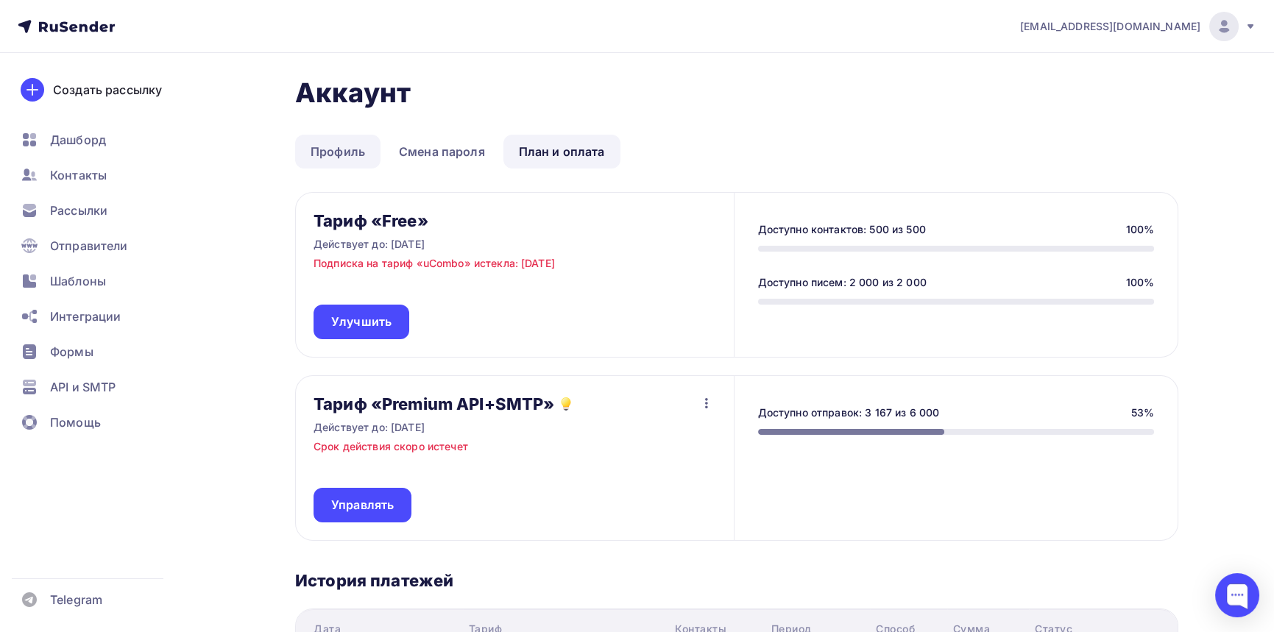
click at [338, 151] on link "Профиль" at bounding box center [337, 152] width 85 height 34
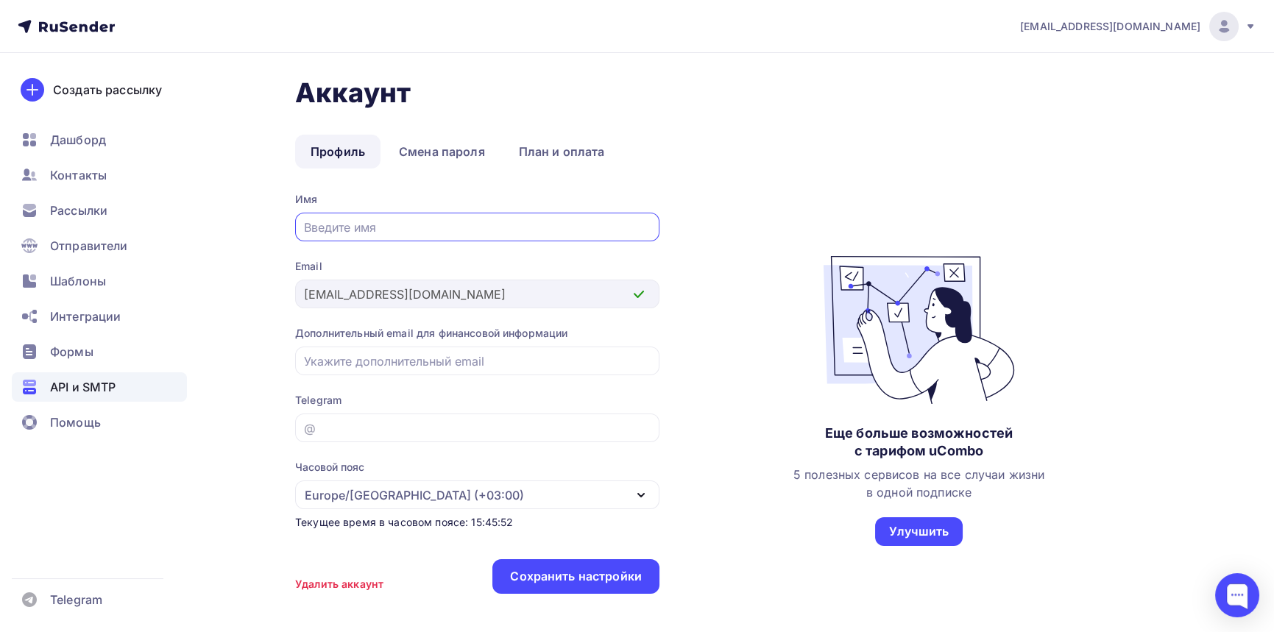
click at [88, 381] on span "API и SMTP" at bounding box center [82, 387] width 65 height 18
